Goal: Information Seeking & Learning: Learn about a topic

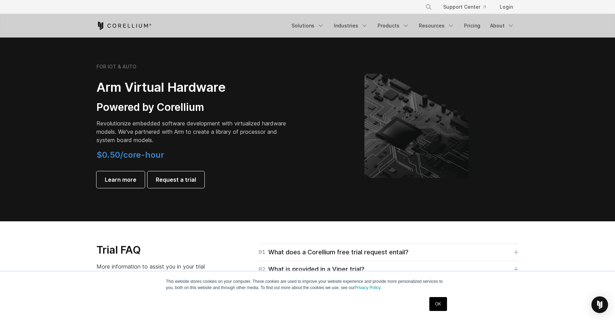
scroll to position [803, 0]
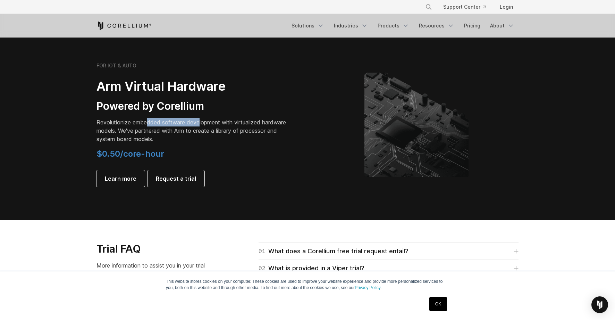
drag, startPoint x: 148, startPoint y: 124, endPoint x: 199, endPoint y: 124, distance: 51.4
click at [199, 124] on p "Revolutionize embedded software development with virtualized hardware models. W…" at bounding box center [193, 130] width 194 height 25
drag, startPoint x: 165, startPoint y: 123, endPoint x: 175, endPoint y: 126, distance: 10.4
click at [175, 126] on p "Revolutionize embedded software development with virtualized hardware models. W…" at bounding box center [193, 130] width 194 height 25
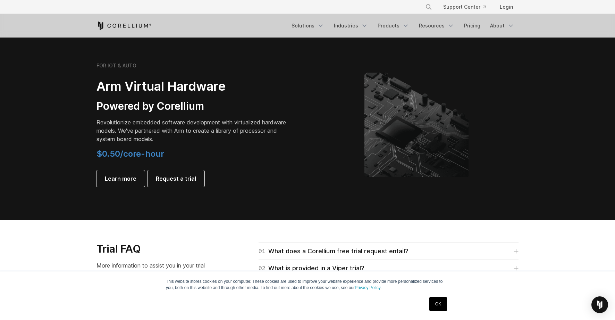
click at [181, 126] on p "Revolutionize embedded software development with virtualized hardware models. W…" at bounding box center [193, 130] width 194 height 25
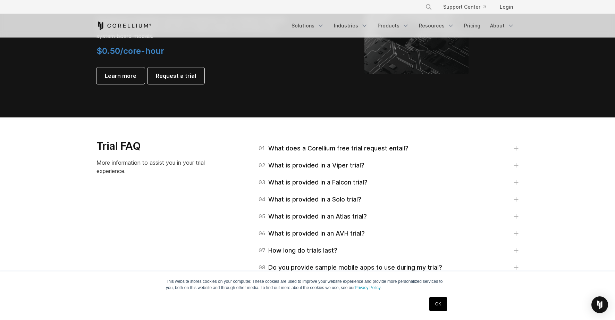
scroll to position [907, 0]
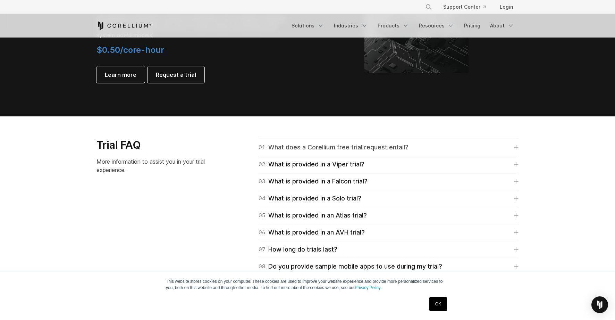
click at [346, 144] on div "01 What does a Corellium free trial request entail?" at bounding box center [334, 147] width 150 height 10
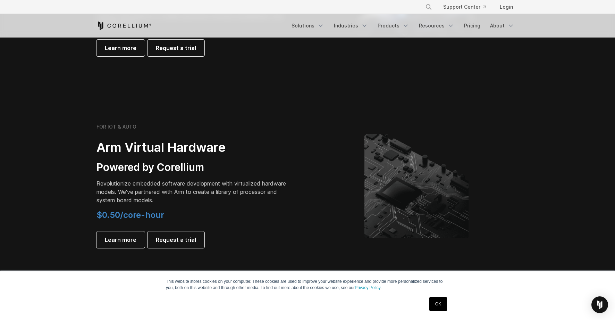
scroll to position [753, 0]
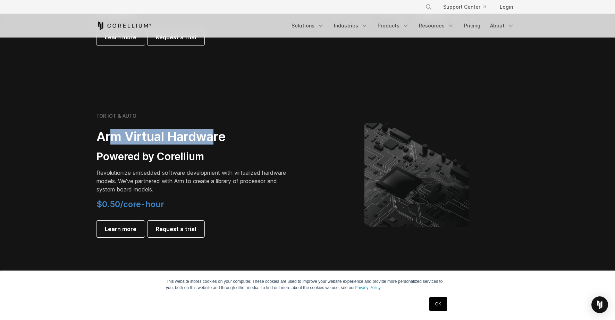
drag, startPoint x: 109, startPoint y: 136, endPoint x: 213, endPoint y: 133, distance: 103.9
click at [213, 133] on h2 "Arm Virtual Hardware" at bounding box center [193, 137] width 194 height 16
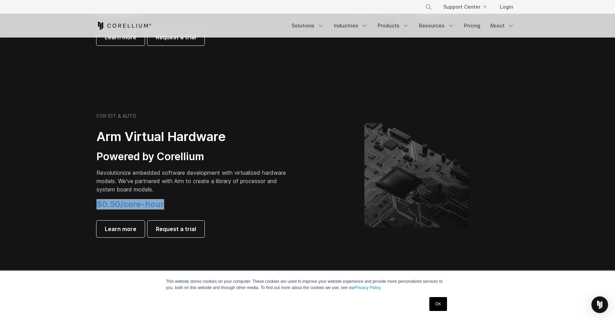
drag, startPoint x: 98, startPoint y: 204, endPoint x: 167, endPoint y: 204, distance: 69.1
click at [167, 204] on h4 "$0.50/core-hour" at bounding box center [193, 204] width 194 height 10
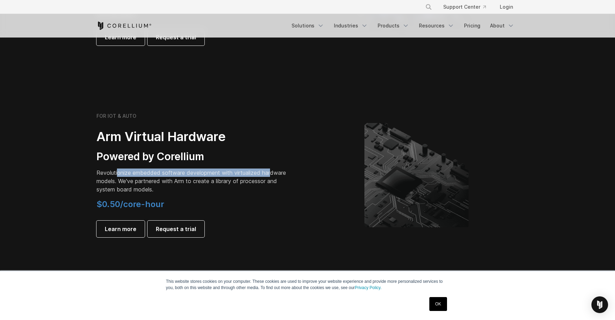
drag, startPoint x: 117, startPoint y: 172, endPoint x: 272, endPoint y: 171, distance: 155.5
click at [272, 171] on p "Revolutionize embedded software development with virtualized hardware models. W…" at bounding box center [193, 180] width 194 height 25
drag, startPoint x: 270, startPoint y: 171, endPoint x: 108, endPoint y: 174, distance: 161.4
click at [108, 174] on p "Revolutionize embedded software development with virtualized hardware models. W…" at bounding box center [193, 180] width 194 height 25
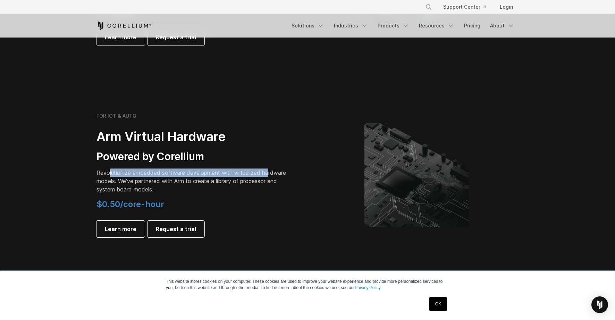
click at [108, 174] on p "Revolutionize embedded software development with virtualized hardware models. W…" at bounding box center [193, 180] width 194 height 25
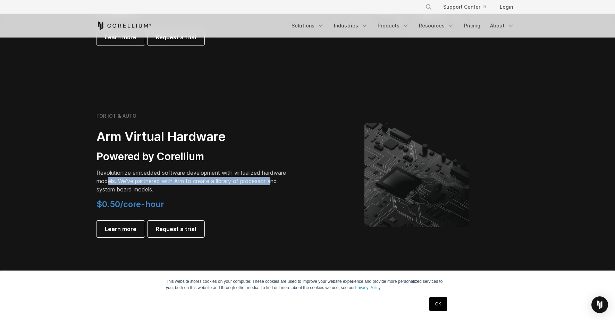
drag, startPoint x: 108, startPoint y: 179, endPoint x: 274, endPoint y: 180, distance: 165.9
click at [274, 180] on p "Revolutionize embedded software development with virtualized hardware models. W…" at bounding box center [193, 180] width 194 height 25
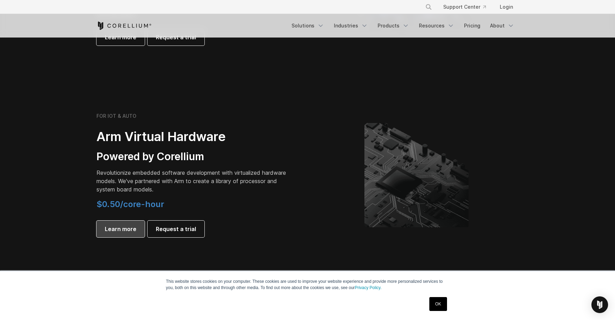
click at [123, 230] on span "Learn more" at bounding box center [121, 229] width 32 height 8
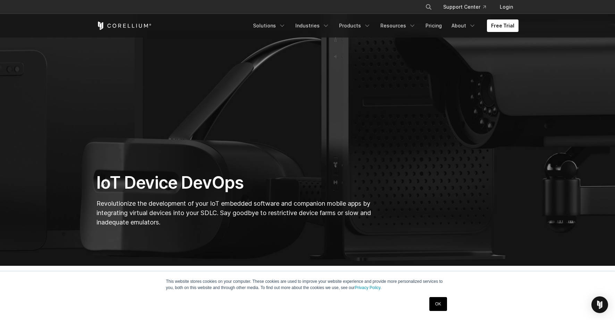
scroll to position [58, 0]
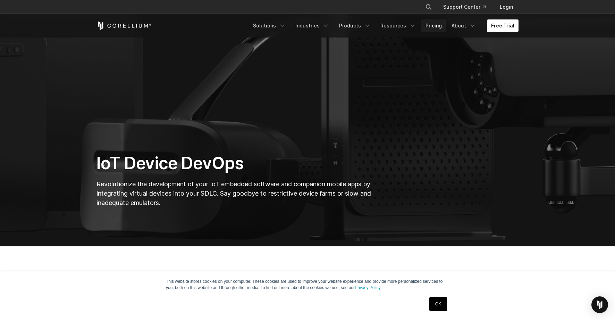
click at [443, 26] on link "Pricing" at bounding box center [433, 25] width 25 height 12
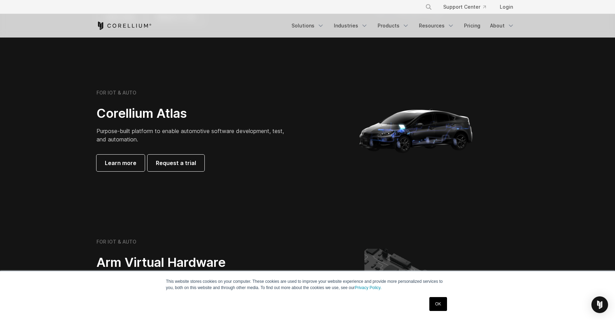
scroll to position [631, 0]
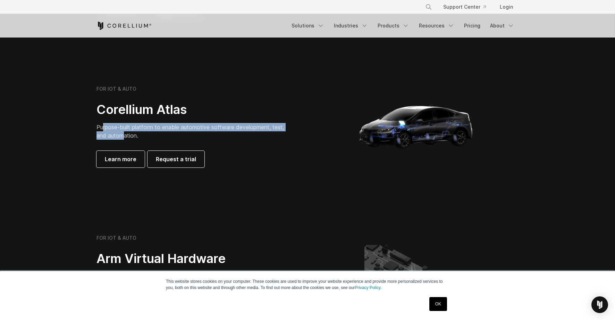
drag, startPoint x: 102, startPoint y: 127, endPoint x: 125, endPoint y: 136, distance: 25.3
click at [125, 136] on span "Purpose-built platform to enable automotive software development, test, and aut…" at bounding box center [189, 131] width 187 height 15
drag, startPoint x: 106, startPoint y: 127, endPoint x: 130, endPoint y: 137, distance: 26.6
click at [130, 137] on span "Purpose-built platform to enable automotive software development, test, and aut…" at bounding box center [189, 131] width 187 height 15
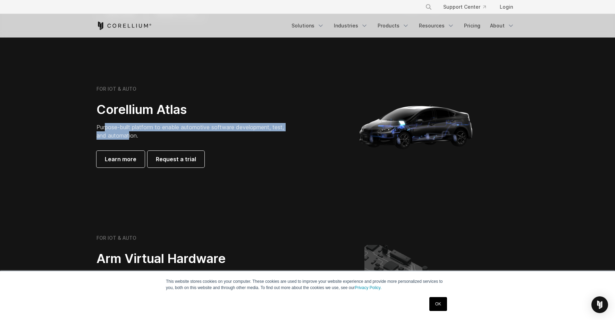
click at [130, 137] on span "Purpose-built platform to enable automotive software development, test, and aut…" at bounding box center [189, 131] width 187 height 15
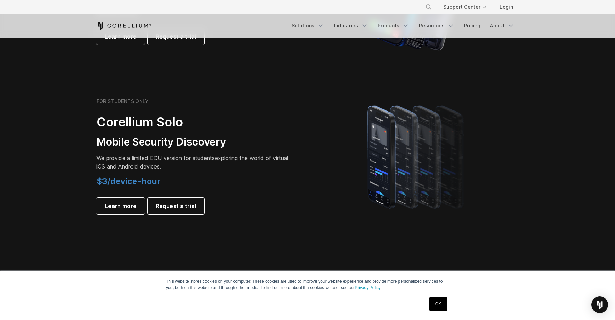
scroll to position [436, 0]
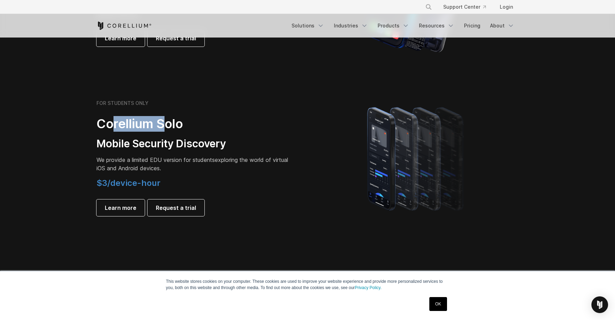
drag, startPoint x: 114, startPoint y: 119, endPoint x: 163, endPoint y: 119, distance: 48.6
click at [163, 119] on h2 "Corellium Solo" at bounding box center [193, 124] width 194 height 16
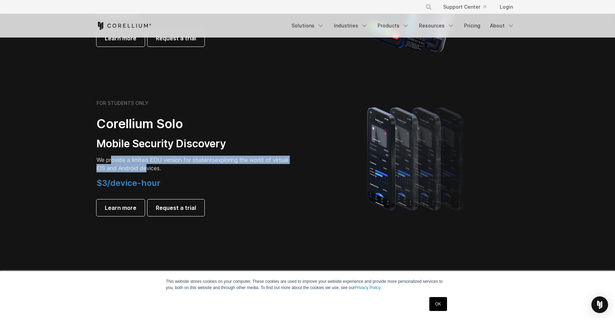
drag, startPoint x: 113, startPoint y: 157, endPoint x: 165, endPoint y: 168, distance: 53.0
click at [165, 168] on p "We provide a limited EDU version for students exploring the world of virtual iO…" at bounding box center [193, 164] width 194 height 17
drag, startPoint x: 108, startPoint y: 160, endPoint x: 170, endPoint y: 166, distance: 63.1
click at [170, 166] on p "We provide a limited EDU version for students exploring the world of virtual iO…" at bounding box center [193, 164] width 194 height 17
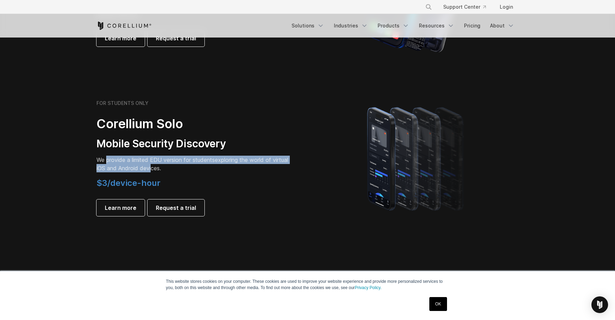
click at [170, 166] on p "We provide a limited EDU version for students exploring the world of virtual iO…" at bounding box center [193, 164] width 194 height 17
drag, startPoint x: 167, startPoint y: 167, endPoint x: 107, endPoint y: 160, distance: 60.1
click at [107, 160] on p "We provide a limited EDU version for students exploring the world of virtual iO…" at bounding box center [193, 164] width 194 height 17
click at [107, 160] on span "We provide a limited EDU version for students" at bounding box center [155, 159] width 118 height 7
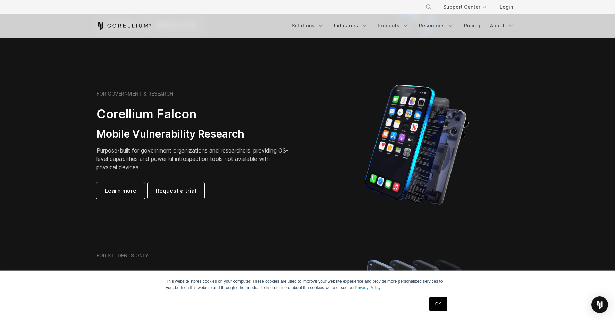
scroll to position [282, 0]
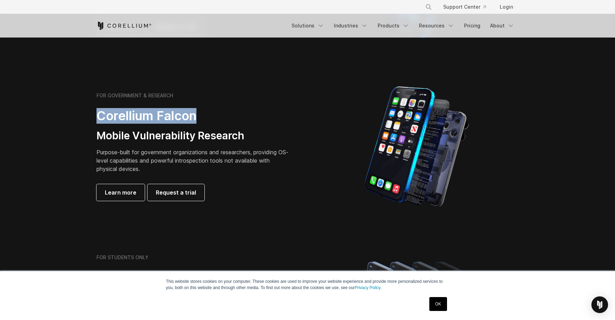
drag, startPoint x: 96, startPoint y: 114, endPoint x: 199, endPoint y: 114, distance: 103.1
click at [199, 114] on div "FOR GOVERNMENT & RESEARCH Corellium Falcon Mobile Vulnerability Research Purpos…" at bounding box center [199, 146] width 218 height 108
click at [199, 114] on h2 "Corellium Falcon" at bounding box center [193, 116] width 194 height 16
drag, startPoint x: 99, startPoint y: 113, endPoint x: 204, endPoint y: 118, distance: 105.3
click at [204, 118] on h2 "Corellium Falcon" at bounding box center [193, 116] width 194 height 16
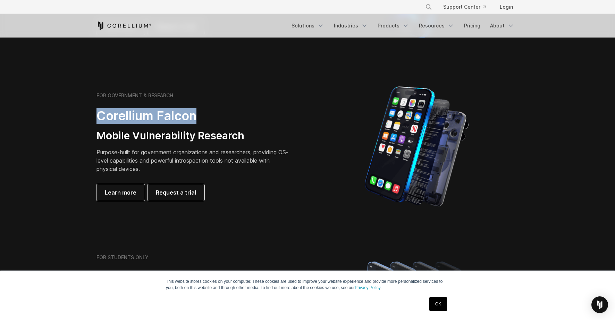
click at [204, 118] on h2 "Corellium Falcon" at bounding box center [193, 116] width 194 height 16
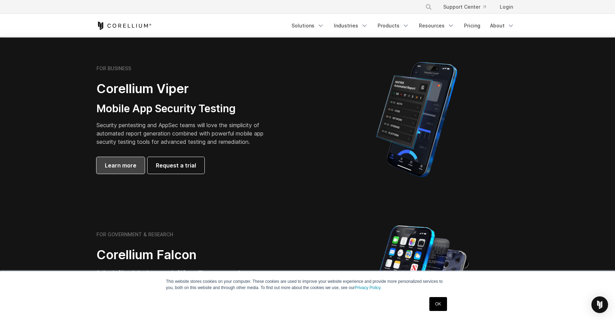
scroll to position [148, 0]
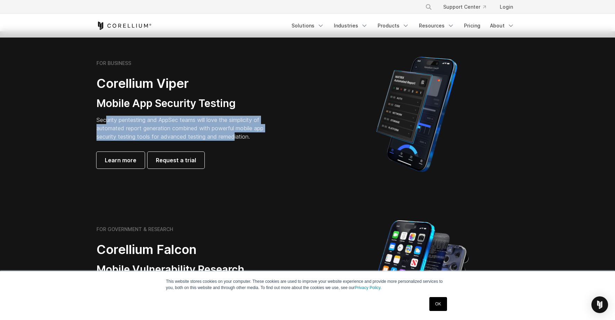
drag, startPoint x: 107, startPoint y: 120, endPoint x: 237, endPoint y: 136, distance: 131.1
click at [237, 136] on p "Security pentesting and AppSec teams will love the simplicity of automated repo…" at bounding box center [185, 128] width 178 height 25
drag, startPoint x: 243, startPoint y: 136, endPoint x: 111, endPoint y: 119, distance: 133.4
click at [111, 119] on p "Security pentesting and AppSec teams will love the simplicity of automated repo…" at bounding box center [185, 128] width 178 height 25
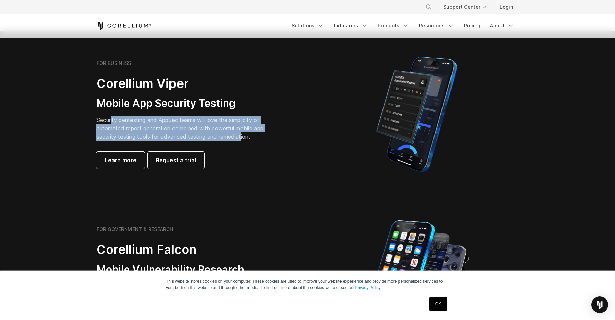
click at [111, 119] on p "Security pentesting and AppSec teams will love the simplicity of automated repo…" at bounding box center [185, 128] width 178 height 25
drag, startPoint x: 107, startPoint y: 119, endPoint x: 241, endPoint y: 136, distance: 135.4
click at [241, 136] on p "Security pentesting and AppSec teams will love the simplicity of automated repo…" at bounding box center [185, 128] width 178 height 25
drag, startPoint x: 241, startPoint y: 136, endPoint x: 108, endPoint y: 120, distance: 134.3
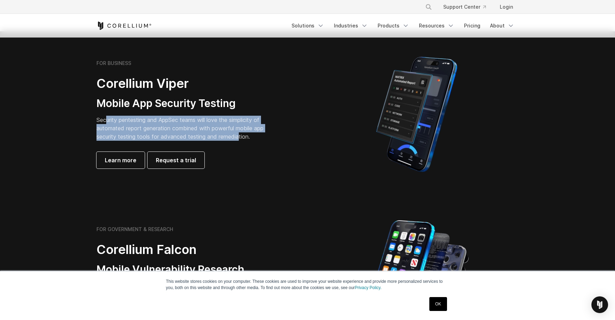
click at [108, 120] on p "Security pentesting and AppSec teams will love the simplicity of automated repo…" at bounding box center [185, 128] width 178 height 25
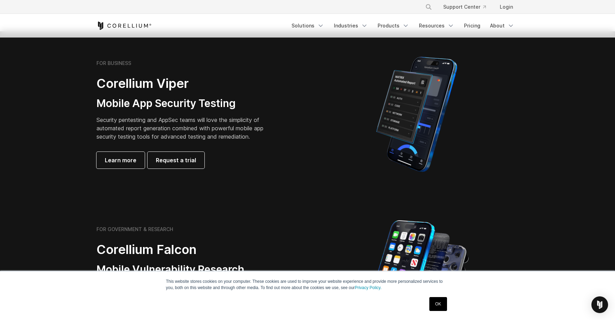
click at [285, 154] on div "FOR BUSINESS Corellium Viper Mobile App Security Testing Security pentesting an…" at bounding box center [193, 114] width 194 height 108
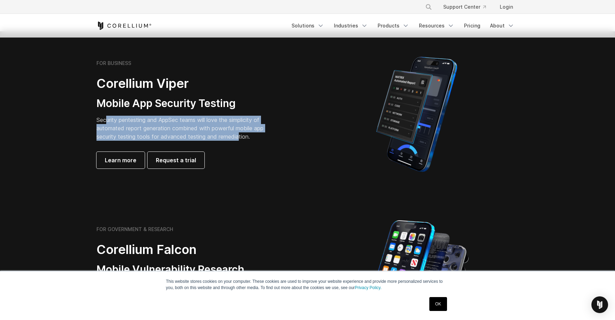
drag, startPoint x: 241, startPoint y: 136, endPoint x: 107, endPoint y: 119, distance: 135.4
click at [107, 119] on p "Security pentesting and AppSec teams will love the simplicity of automated repo…" at bounding box center [185, 128] width 178 height 25
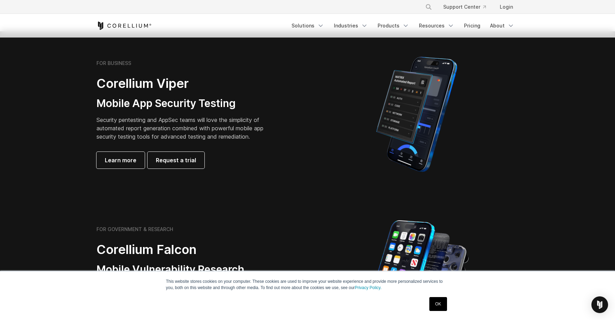
click at [107, 119] on p "Security pentesting and AppSec teams will love the simplicity of automated repo…" at bounding box center [185, 128] width 178 height 25
click at [441, 306] on link "OK" at bounding box center [438, 304] width 18 height 14
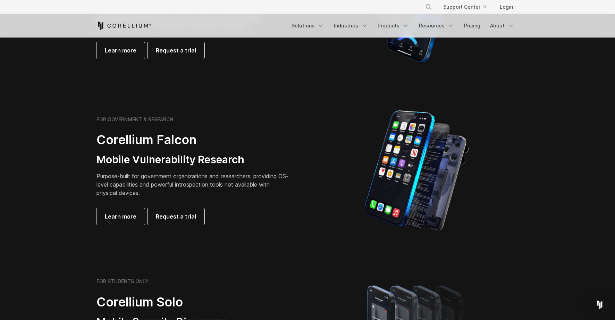
scroll to position [282, 0]
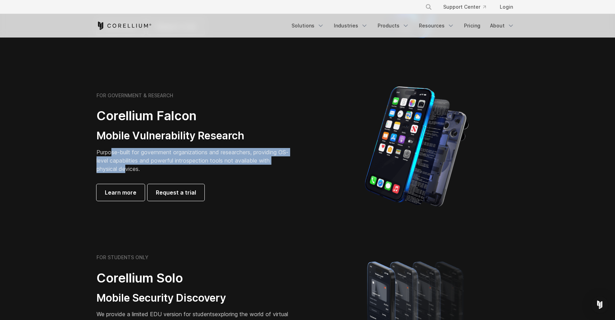
drag, startPoint x: 112, startPoint y: 151, endPoint x: 125, endPoint y: 166, distance: 19.9
click at [125, 166] on p "Purpose-built for government organizations and researchers, providing OS-level …" at bounding box center [193, 160] width 194 height 25
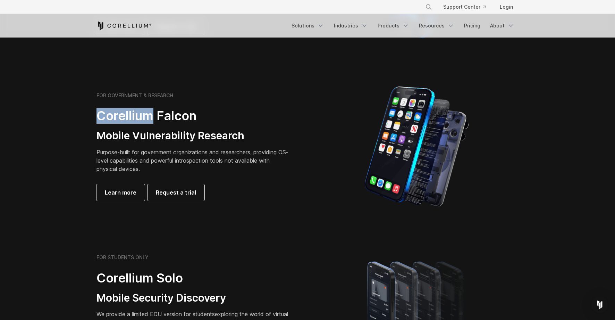
drag, startPoint x: 96, startPoint y: 115, endPoint x: 150, endPoint y: 117, distance: 54.2
click at [150, 117] on div "FOR GOVERNMENT & RESEARCH Corellium Falcon Mobile Vulnerability Research Purpos…" at bounding box center [199, 146] width 218 height 108
click at [150, 117] on h2 "Corellium Falcon" at bounding box center [193, 116] width 194 height 16
drag, startPoint x: 154, startPoint y: 117, endPoint x: 193, endPoint y: 116, distance: 38.5
click at [193, 116] on h2 "Corellium Falcon" at bounding box center [193, 116] width 194 height 16
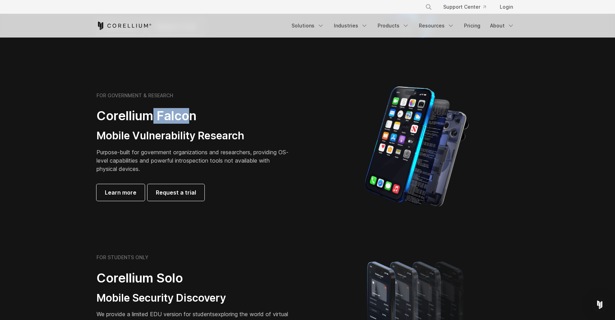
click at [193, 116] on h2 "Corellium Falcon" at bounding box center [193, 116] width 194 height 16
drag, startPoint x: 196, startPoint y: 116, endPoint x: 100, endPoint y: 112, distance: 96.2
click at [100, 112] on h2 "Corellium Falcon" at bounding box center [193, 116] width 194 height 16
drag, startPoint x: 100, startPoint y: 116, endPoint x: 196, endPoint y: 118, distance: 95.5
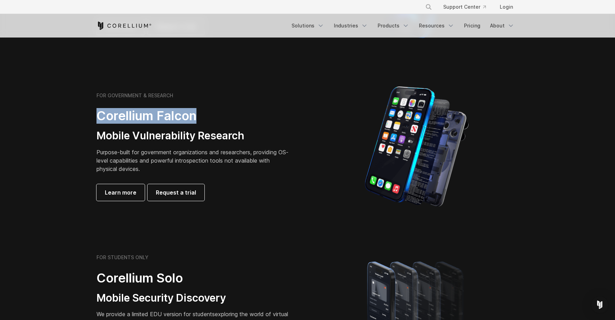
click at [196, 118] on h2 "Corellium Falcon" at bounding box center [193, 116] width 194 height 16
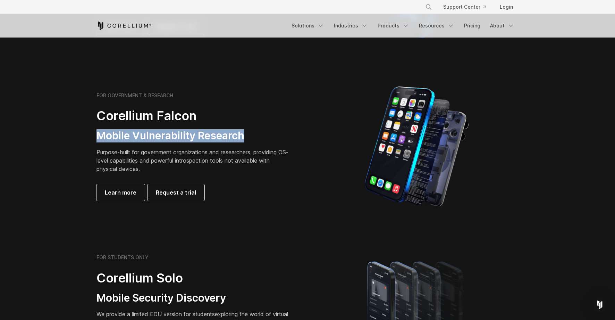
drag, startPoint x: 98, startPoint y: 135, endPoint x: 245, endPoint y: 135, distance: 146.8
click at [245, 135] on h3 "Mobile Vulnerability Research" at bounding box center [193, 135] width 194 height 13
drag, startPoint x: 245, startPoint y: 135, endPoint x: 100, endPoint y: 134, distance: 144.8
click at [100, 134] on h3 "Mobile Vulnerability Research" at bounding box center [193, 135] width 194 height 13
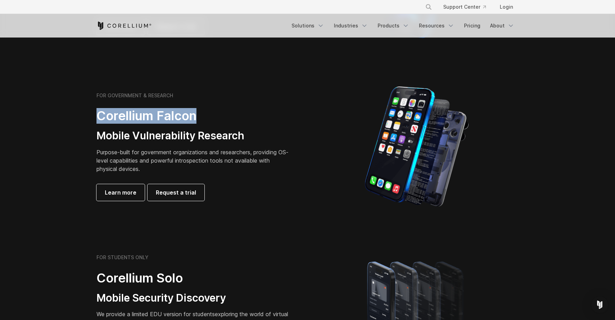
drag, startPoint x: 99, startPoint y: 118, endPoint x: 195, endPoint y: 117, distance: 96.5
click at [195, 117] on h2 "Corellium Falcon" at bounding box center [193, 116] width 194 height 16
drag, startPoint x: 196, startPoint y: 122, endPoint x: 100, endPoint y: 122, distance: 96.5
click at [100, 122] on h2 "Corellium Falcon" at bounding box center [193, 116] width 194 height 16
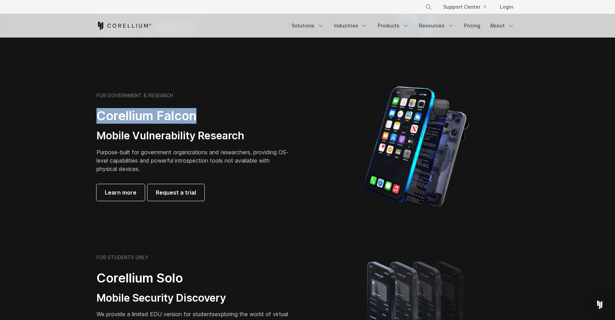
click at [100, 122] on h2 "Corellium Falcon" at bounding box center [193, 116] width 194 height 16
drag, startPoint x: 100, startPoint y: 116, endPoint x: 198, endPoint y: 115, distance: 97.9
click at [198, 115] on h2 "Corellium Falcon" at bounding box center [193, 116] width 194 height 16
drag, startPoint x: 99, startPoint y: 116, endPoint x: 192, endPoint y: 115, distance: 93.0
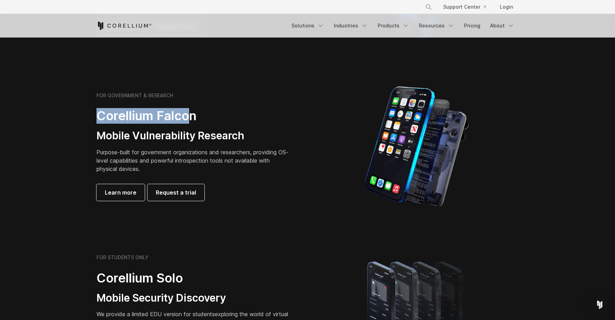
click at [192, 115] on h2 "Corellium Falcon" at bounding box center [193, 116] width 194 height 16
drag, startPoint x: 196, startPoint y: 115, endPoint x: 97, endPoint y: 113, distance: 98.6
click at [97, 113] on h2 "Corellium Falcon" at bounding box center [193, 116] width 194 height 16
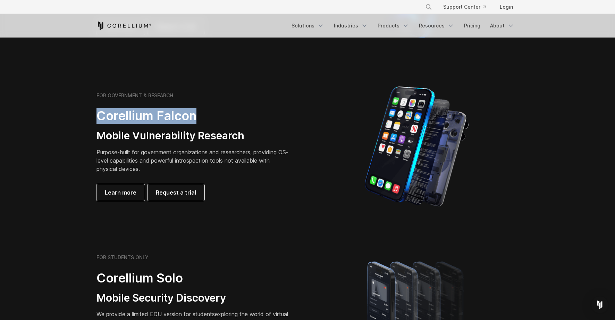
drag, startPoint x: 97, startPoint y: 115, endPoint x: 196, endPoint y: 113, distance: 99.6
click at [196, 113] on h2 "Corellium Falcon" at bounding box center [193, 116] width 194 height 16
drag, startPoint x: 196, startPoint y: 115, endPoint x: 99, endPoint y: 114, distance: 97.9
click at [99, 114] on h2 "Corellium Falcon" at bounding box center [193, 116] width 194 height 16
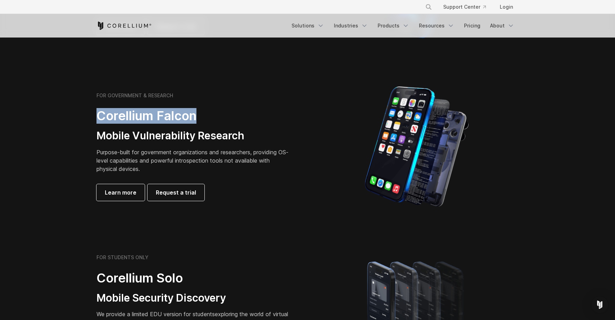
click at [99, 114] on h2 "Corellium Falcon" at bounding box center [193, 116] width 194 height 16
